Goal: Task Accomplishment & Management: Manage account settings

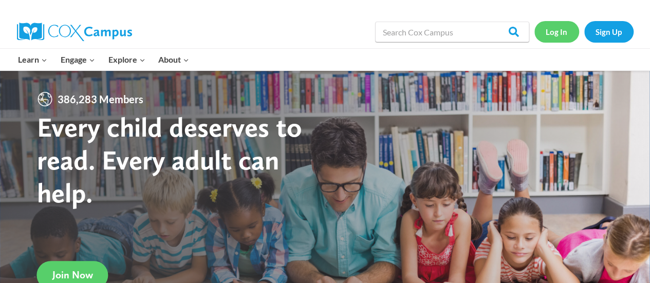
click at [554, 33] on link "Log In" at bounding box center [556, 31] width 45 height 21
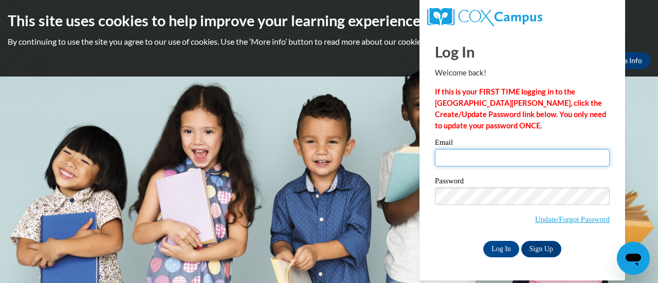
click at [485, 158] on input "Email" at bounding box center [522, 157] width 175 height 17
type input "[PERSON_NAME][EMAIL_ADDRESS][PERSON_NAME][DOMAIN_NAME]"
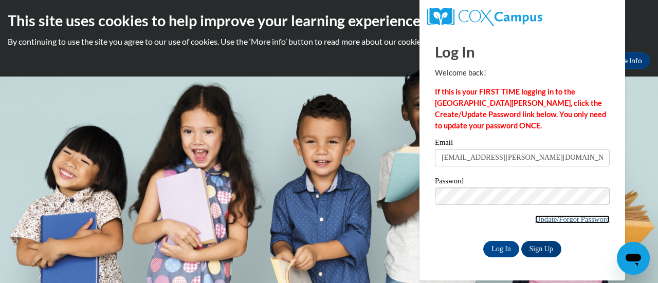
click at [552, 218] on link "Update/Forgot Password" at bounding box center [572, 219] width 75 height 8
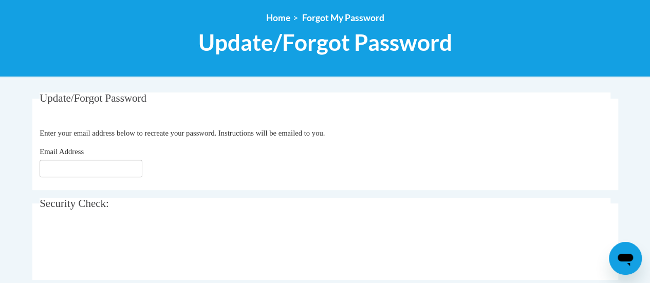
scroll to position [115, 0]
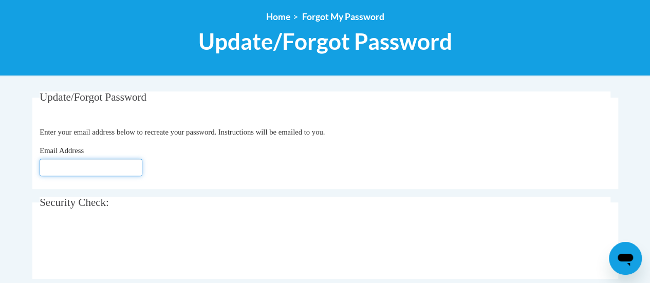
click at [112, 170] on input "Email Address" at bounding box center [91, 167] width 103 height 17
type input "hall.jennifer.r@muscogee.k12.ga.us"
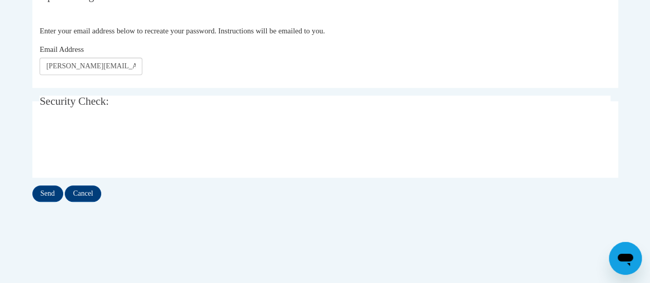
scroll to position [217, 0]
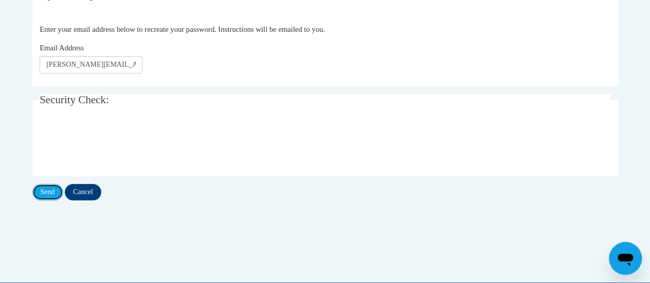
click at [50, 191] on input "Send" at bounding box center [47, 192] width 31 height 16
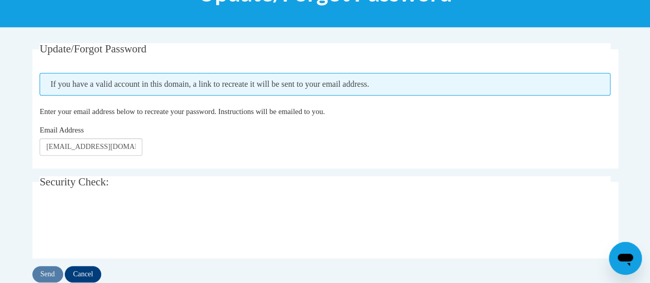
scroll to position [163, 0]
